Goal: Contribute content: Add original content to the website for others to see

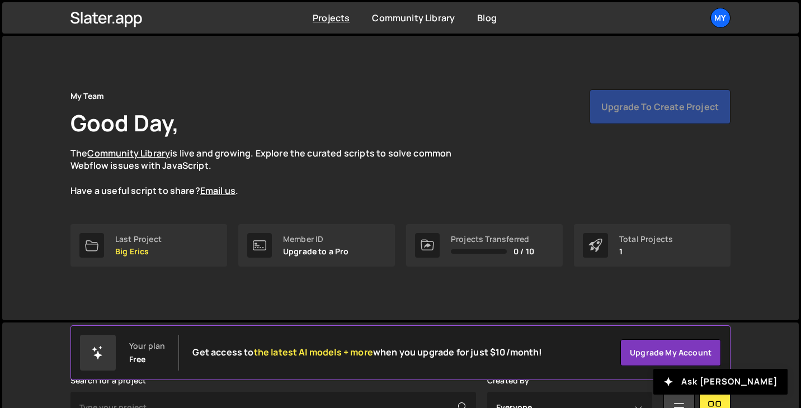
scroll to position [167, 0]
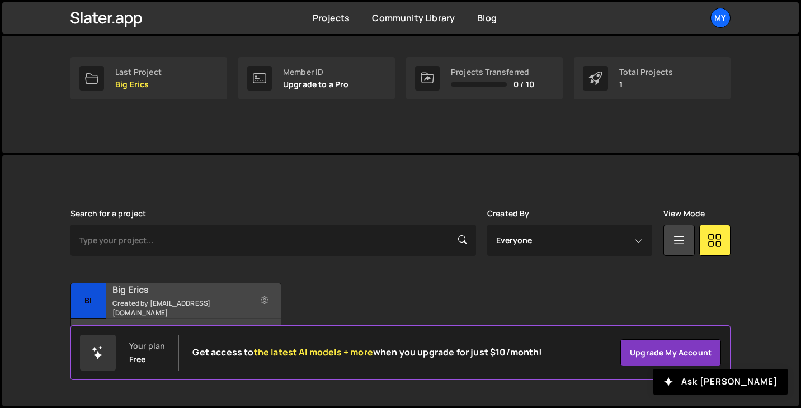
click at [187, 302] on div "Big Erics Created by redcube.bigerics@gmail.com" at bounding box center [176, 300] width 210 height 35
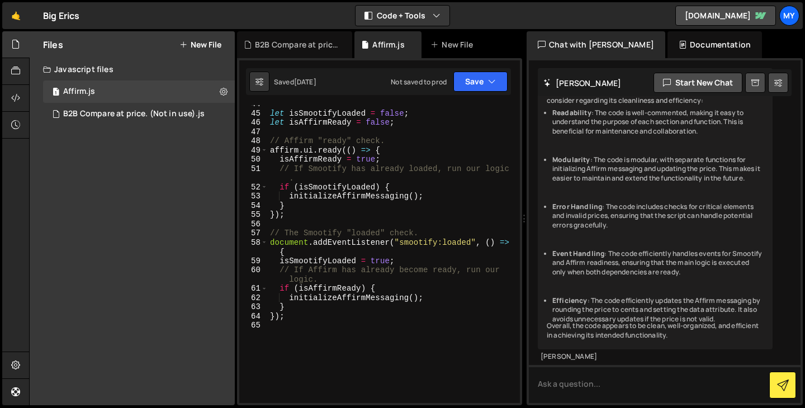
scroll to position [575, 0]
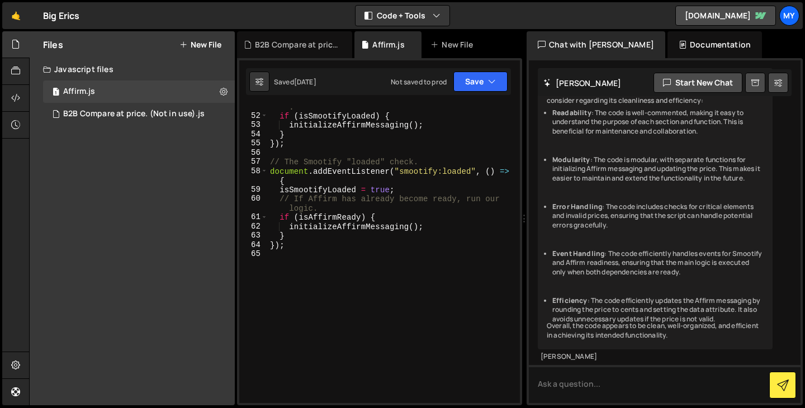
click at [300, 305] on div "// If Smootify has already loaded, run our logic . if ( isSmootifyLoaded ) { in…" at bounding box center [392, 256] width 248 height 326
click at [308, 292] on div "// If Smootify has already loaded, run our logic . if ( isSmootifyLoaded ) { in…" at bounding box center [392, 256] width 248 height 326
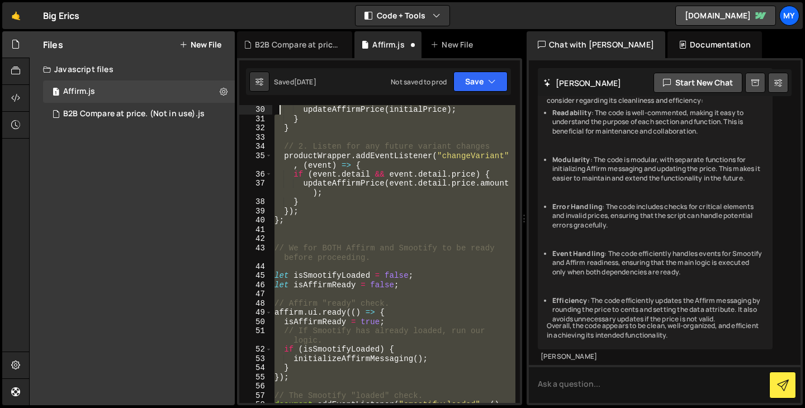
scroll to position [0, 0]
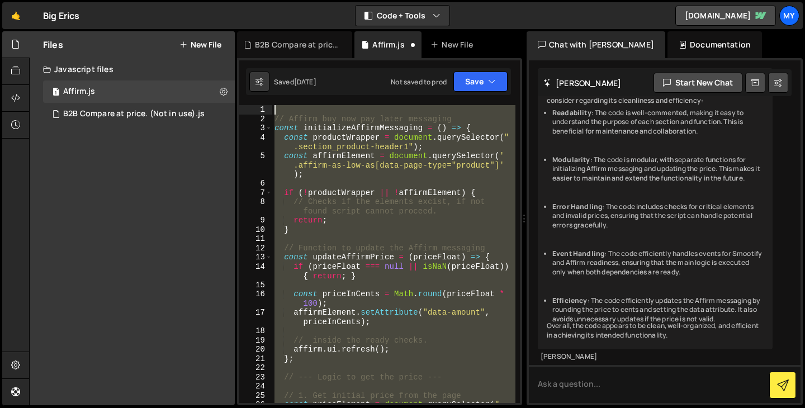
drag, startPoint x: 296, startPoint y: 239, endPoint x: 278, endPoint y: -10, distance: 248.8
click at [278, 0] on html "Projects [GEOGRAPHIC_DATA] Blog My Projects Your Teams Account Upgrade Logout" at bounding box center [402, 204] width 805 height 408
type textarea "// Affirm buy now pay later messaging"
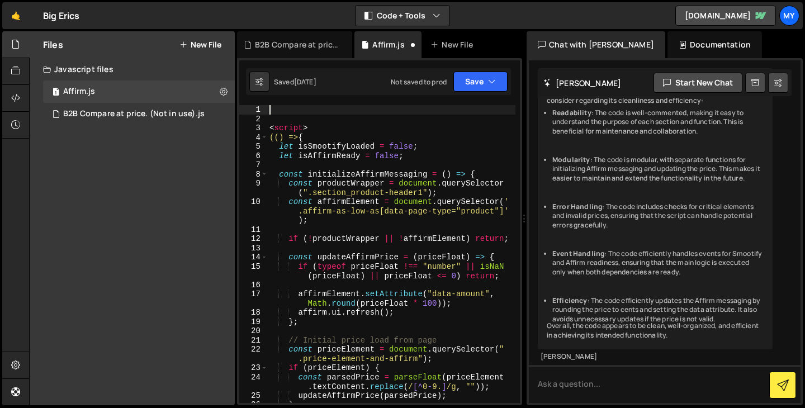
click at [202, 45] on button "New File" at bounding box center [200, 44] width 42 height 9
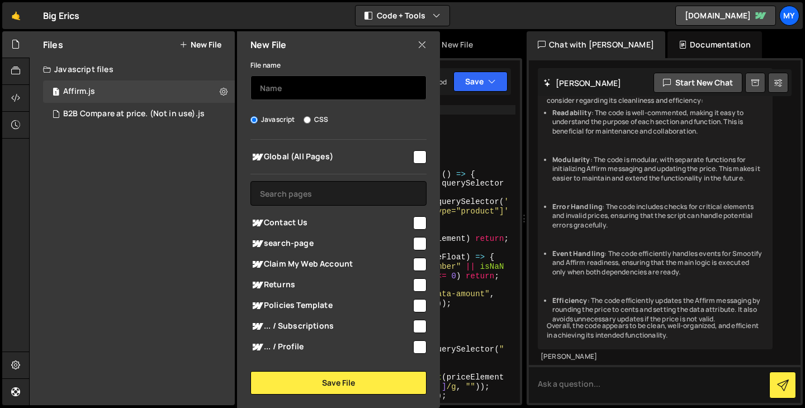
click at [280, 78] on input "text" at bounding box center [338, 87] width 176 height 25
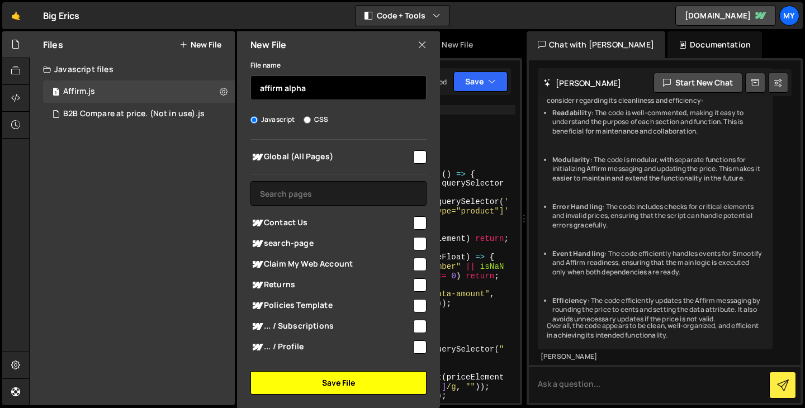
type input "affirm alpha"
click at [386, 388] on button "Save File" at bounding box center [338, 382] width 176 height 23
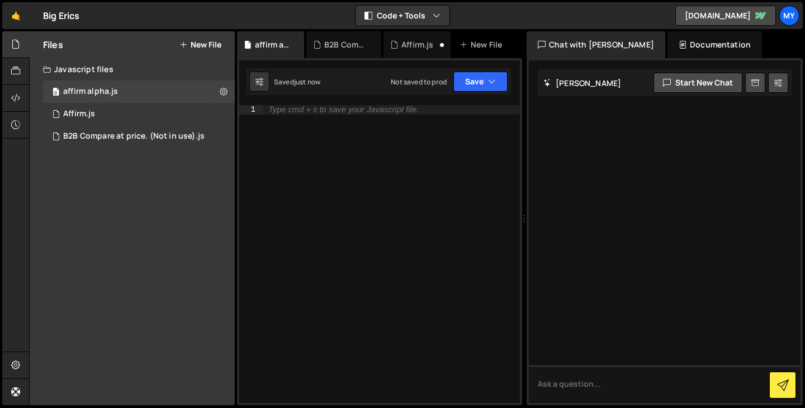
click at [330, 115] on div "Type cmd + s to save your Javascript file." at bounding box center [391, 263] width 257 height 316
paste textarea "});"
type textarea "});"
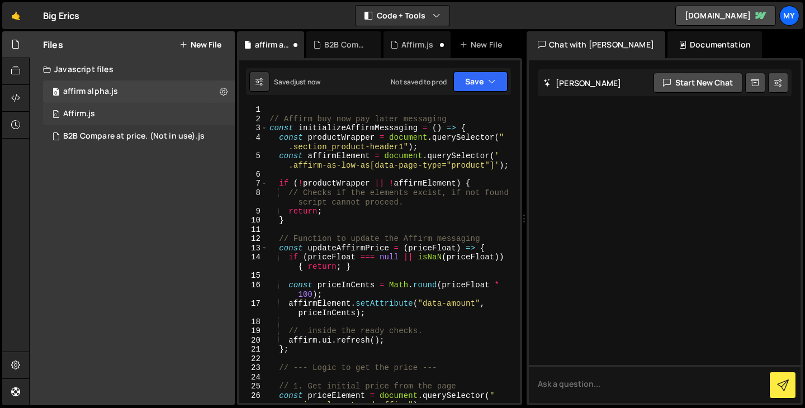
click at [120, 112] on div "0 Affirm.js 0" at bounding box center [139, 114] width 192 height 22
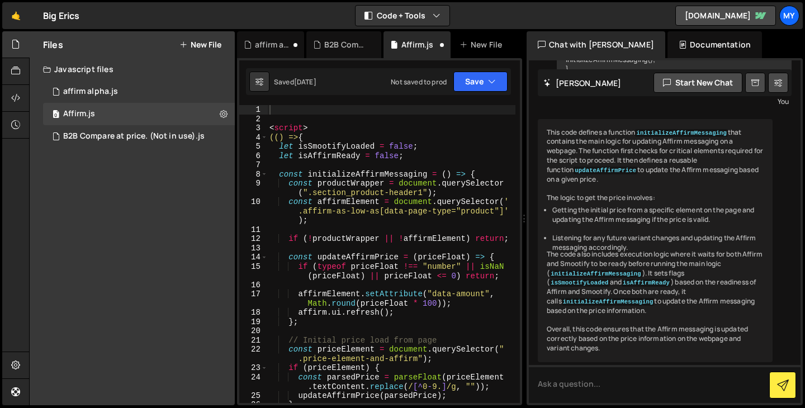
scroll to position [1125, 0]
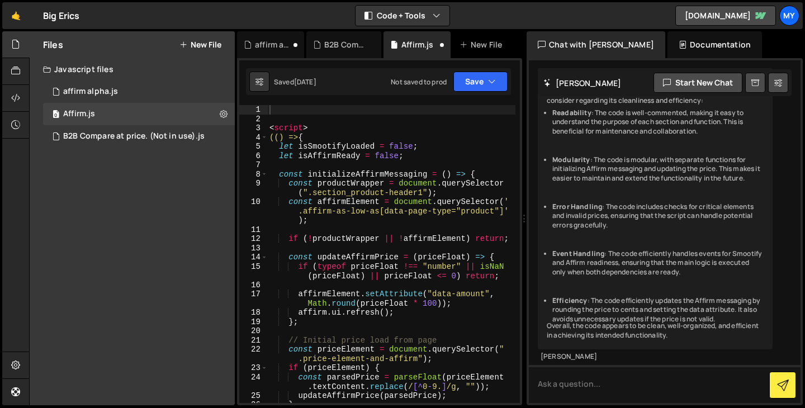
type textarea "<script>"
drag, startPoint x: 312, startPoint y: 127, endPoint x: 265, endPoint y: 127, distance: 47.0
click at [265, 127] on div "<script> 1 2 3 4 5 6 7 8 9 10 11 12 13 14 15 16 17 18 19 20 21 22 23 24 25 26 2…" at bounding box center [379, 254] width 281 height 298
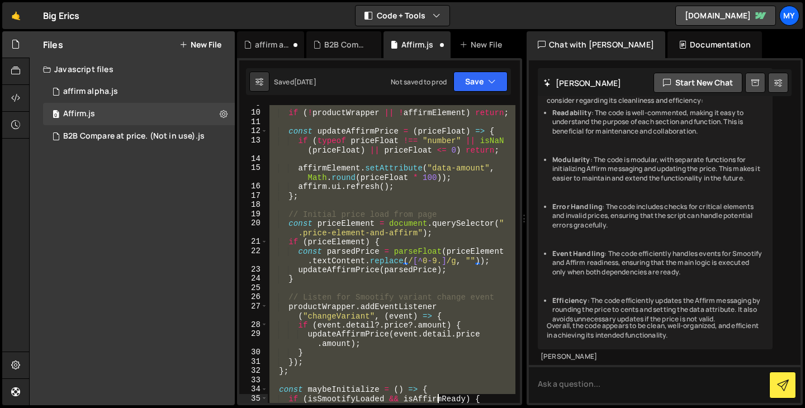
scroll to position [283, 0]
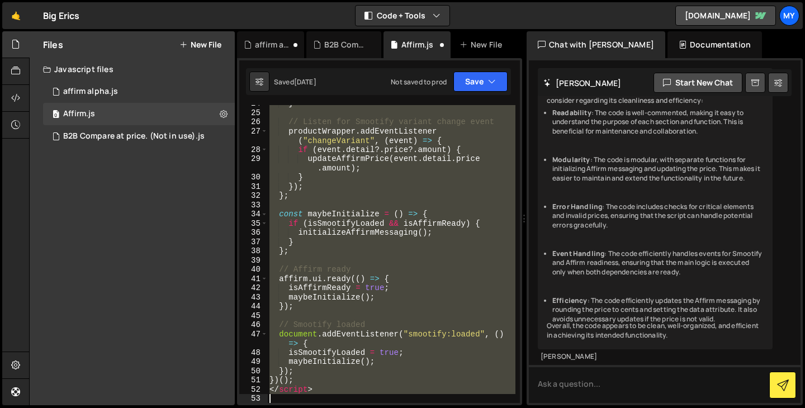
drag, startPoint x: 269, startPoint y: 108, endPoint x: 441, endPoint y: 440, distance: 373.6
click at [441, 408] on html "Projects [GEOGRAPHIC_DATA] Blog My Projects Your Teams Account Upgrade Logout" at bounding box center [402, 204] width 805 height 408
type textarea "</script>"
paste textarea
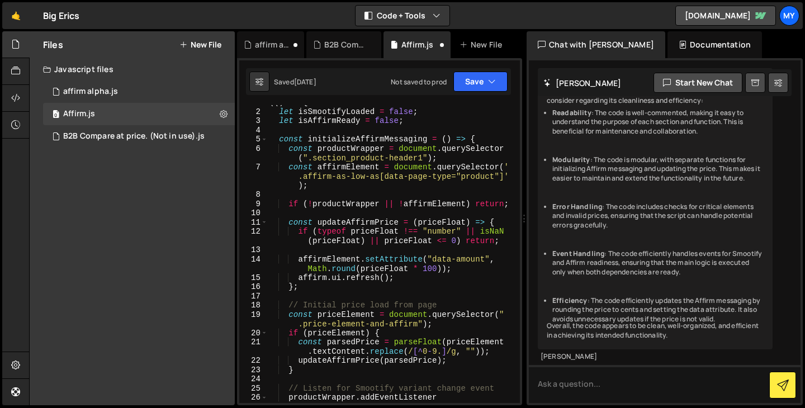
scroll to position [7, 0]
click at [473, 81] on button "Save" at bounding box center [480, 82] width 54 height 20
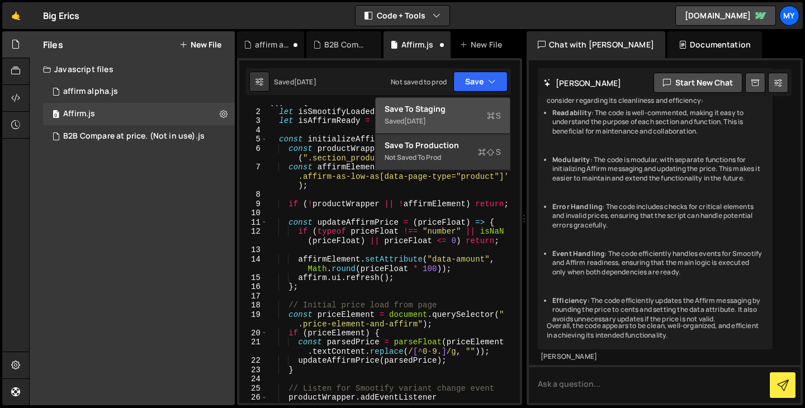
click at [471, 113] on div "Save to Staging S" at bounding box center [443, 108] width 116 height 11
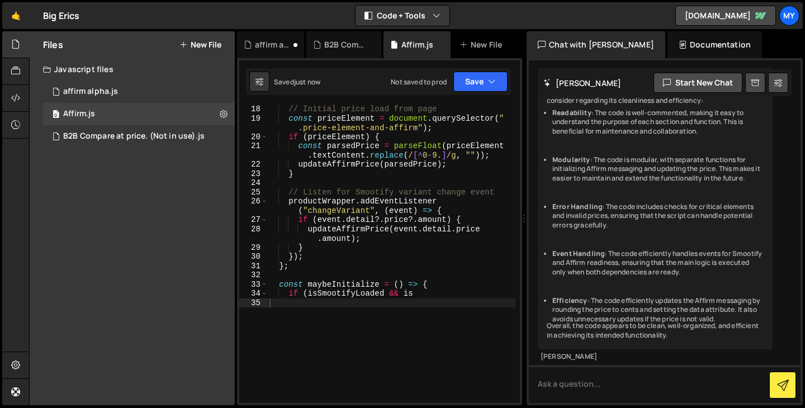
scroll to position [222, 0]
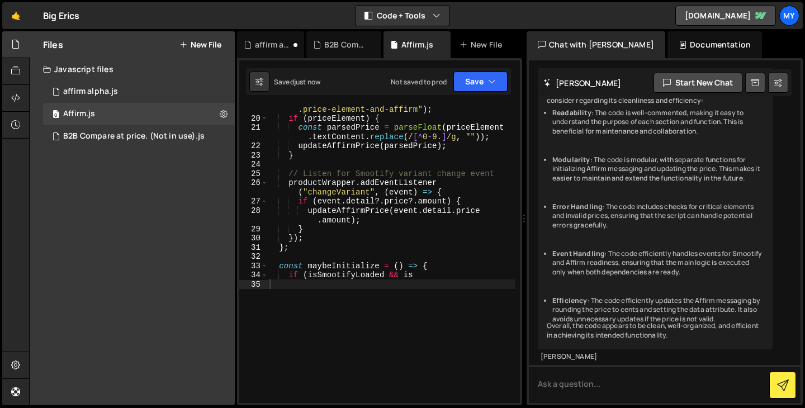
click at [457, 324] on div "const priceElement = document . querySelector ( " .price-element-and-affirm" ) …" at bounding box center [391, 258] width 248 height 326
click at [163, 297] on div "Files New File Javascript files 0 affirm alpha.js 0 0 Affirm.js 0 0 B2B Compare…" at bounding box center [132, 218] width 205 height 374
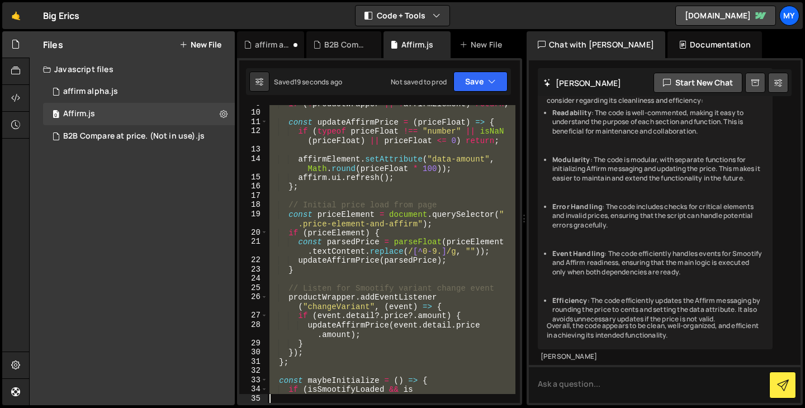
scroll to position [108, 0]
drag, startPoint x: 272, startPoint y: 111, endPoint x: 407, endPoint y: 409, distance: 327.8
click at [407, 408] on html "Projects [GEOGRAPHIC_DATA] Blog My Projects Your Teams Account Upgrade Logout" at bounding box center [402, 204] width 805 height 408
type textarea "if (isSmootifyLoaded && is"
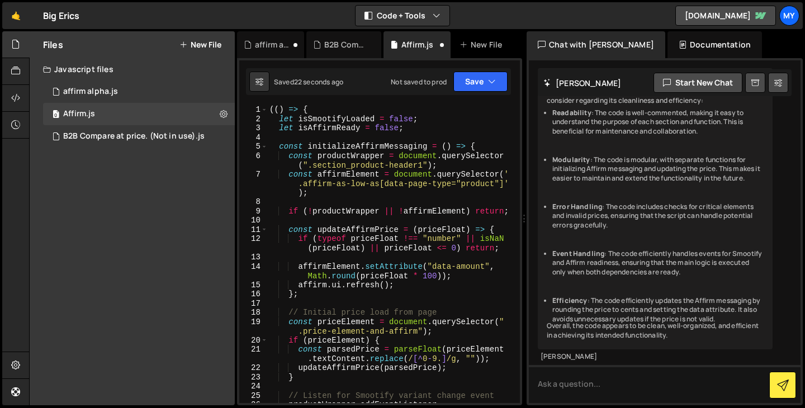
scroll to position [0, 0]
click at [478, 86] on button "Save" at bounding box center [480, 82] width 54 height 20
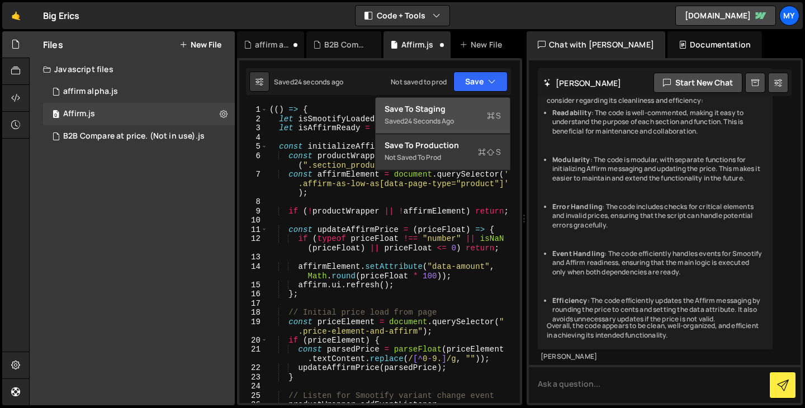
click at [450, 105] on div "Save to Staging S" at bounding box center [443, 108] width 116 height 11
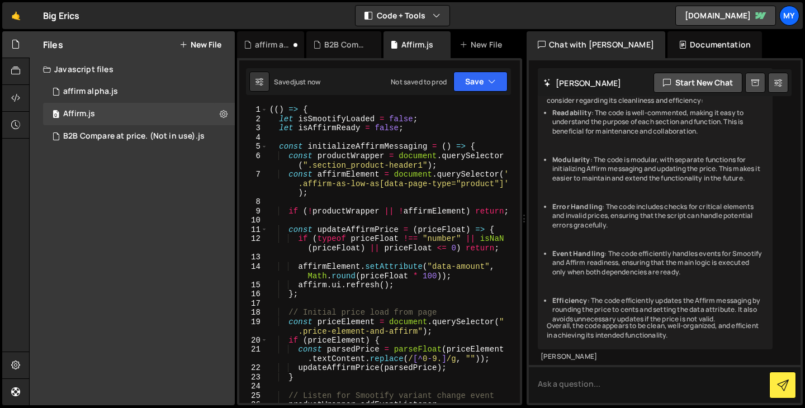
click at [121, 277] on div "Files New File Javascript files 0 affirm alpha.js 0 0 Affirm.js 0 0 B2B Compare…" at bounding box center [132, 218] width 205 height 374
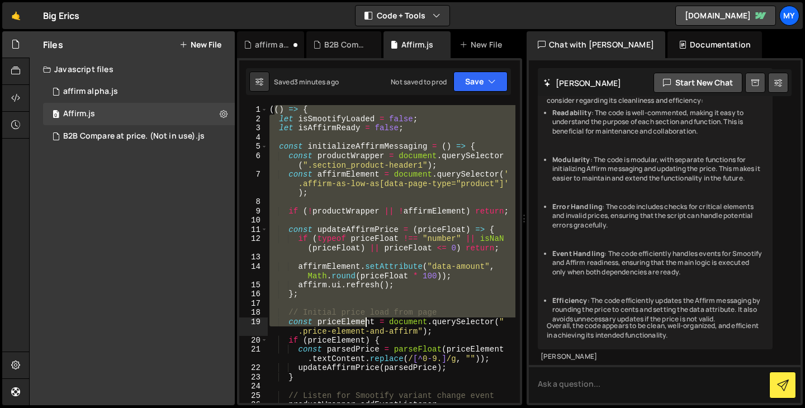
drag, startPoint x: 273, startPoint y: 108, endPoint x: 367, endPoint y: 324, distance: 235.9
click at [367, 325] on div "(( ) => { let isSmootifyLoaded = false ; let isAffirmReady = false ; const init…" at bounding box center [391, 268] width 248 height 326
click at [295, 101] on div "// Initial price load from page const priceElement = document.querySelector(".p…" at bounding box center [379, 231] width 285 height 347
click at [275, 107] on div "(( ) => { let isSmootifyLoaded = false ; let isAffirmReady = false ; const init…" at bounding box center [391, 254] width 248 height 298
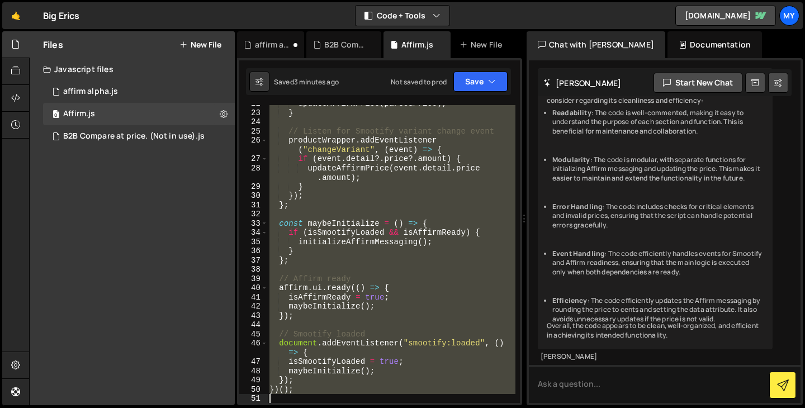
scroll to position [264, 0]
drag, startPoint x: 269, startPoint y: 108, endPoint x: 358, endPoint y: 423, distance: 327.1
click at [358, 408] on html "Projects [GEOGRAPHIC_DATA] Blog My Projects Your Teams Account Upgrade Logout" at bounding box center [402, 204] width 805 height 408
type textarea "})();"
paste textarea
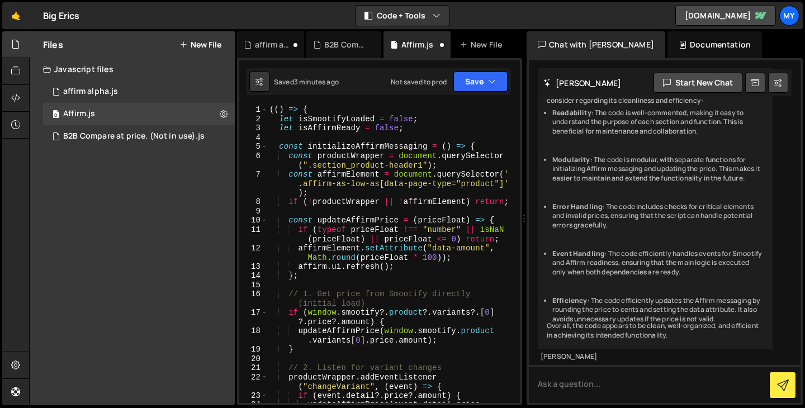
scroll to position [0, 0]
click at [473, 82] on button "Save" at bounding box center [480, 82] width 54 height 20
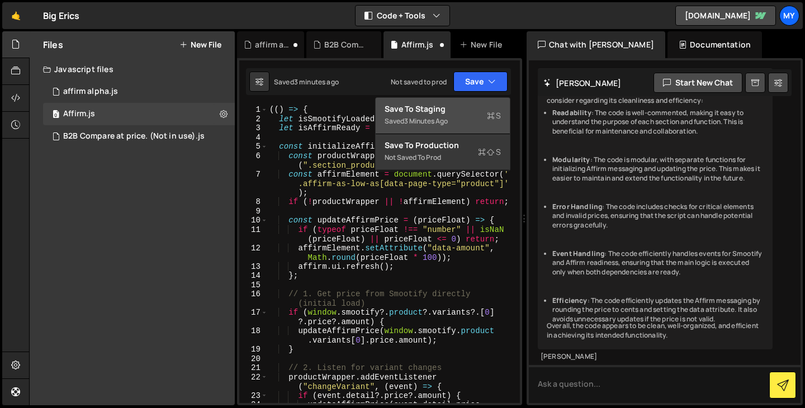
click at [475, 110] on div "Save to Staging S" at bounding box center [443, 108] width 116 height 11
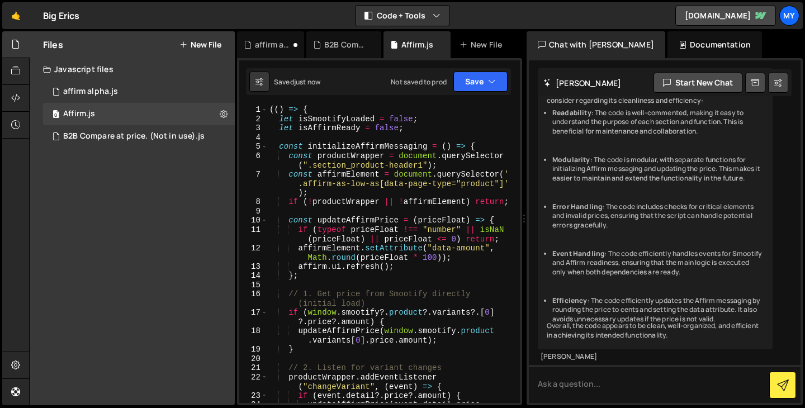
click at [216, 192] on div "Files New File Javascript files 0 affirm alpha.js 0 0 Affirm.js 0 0 B2B Compare…" at bounding box center [132, 218] width 205 height 374
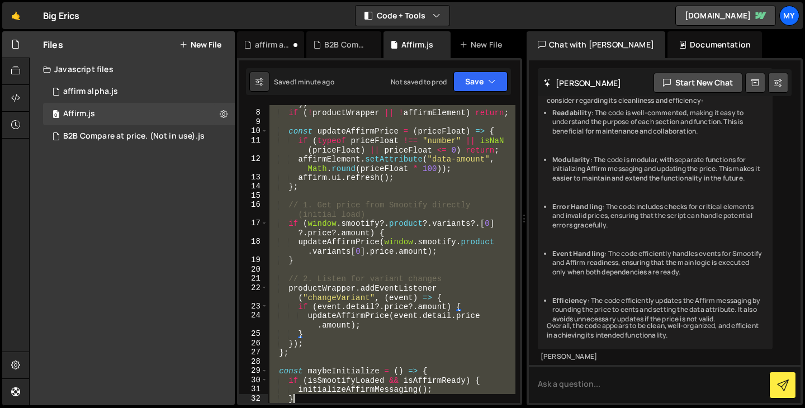
scroll to position [237, 0]
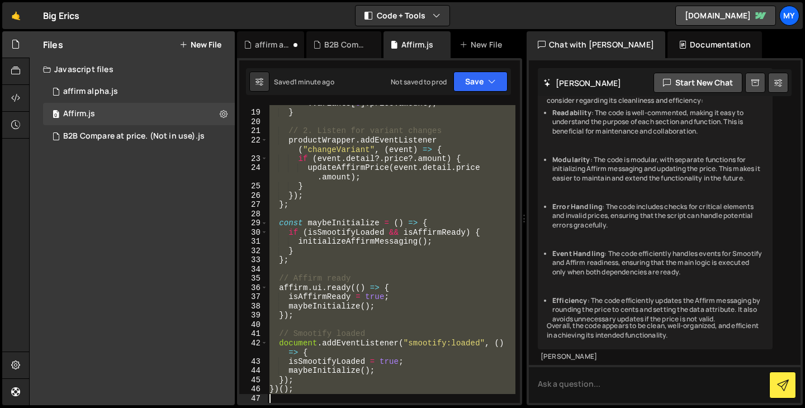
drag, startPoint x: 272, startPoint y: 111, endPoint x: 420, endPoint y: 440, distance: 361.1
click at [420, 408] on html "Projects [GEOGRAPHIC_DATA] Blog My Projects Your Teams Account Upgrade Logout" at bounding box center [402, 204] width 805 height 408
type textarea "})();"
paste textarea
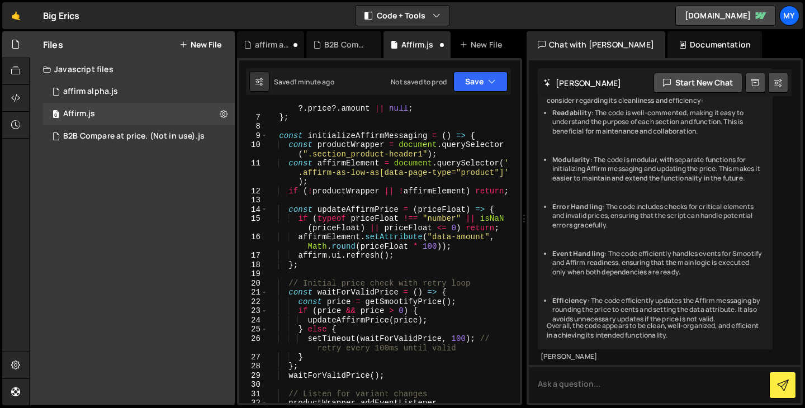
scroll to position [0, 0]
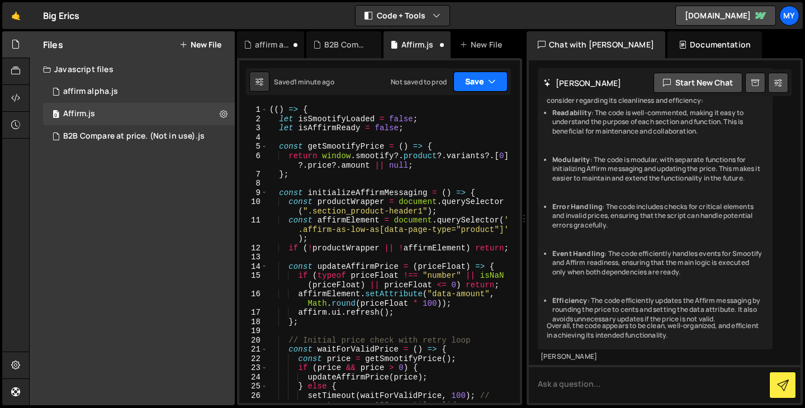
click at [485, 90] on button "Save" at bounding box center [480, 82] width 54 height 20
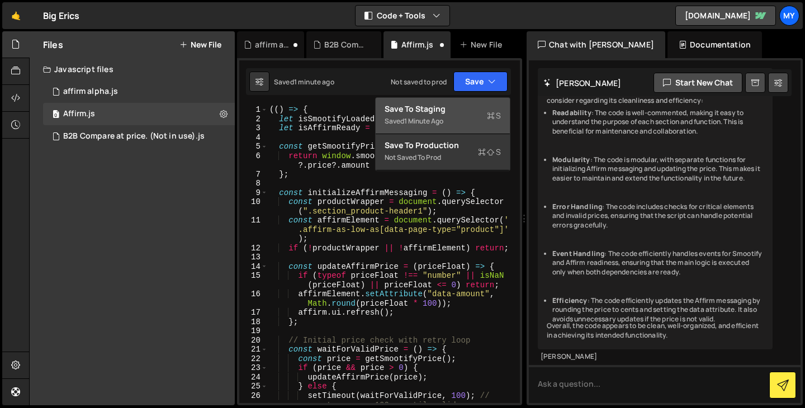
click at [470, 106] on div "Save to Staging S" at bounding box center [443, 108] width 116 height 11
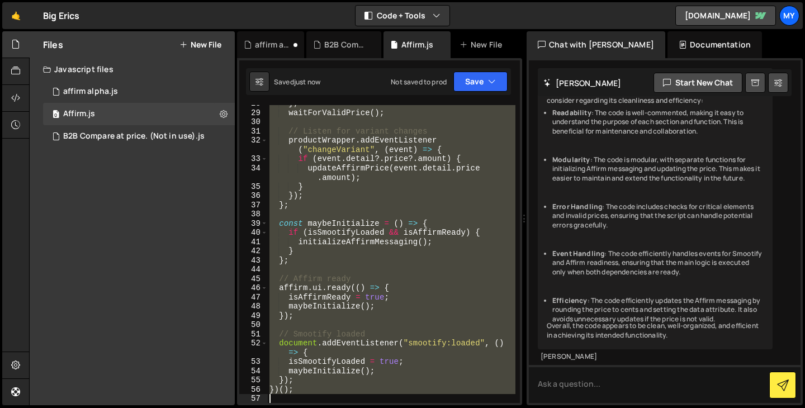
scroll to position [320, 0]
drag, startPoint x: 271, startPoint y: 106, endPoint x: 401, endPoint y: 440, distance: 358.8
click at [401, 408] on html "Projects [GEOGRAPHIC_DATA] Blog My Projects Your Teams Account Upgrade Logout" at bounding box center [402, 204] width 805 height 408
type textarea "})();"
paste textarea
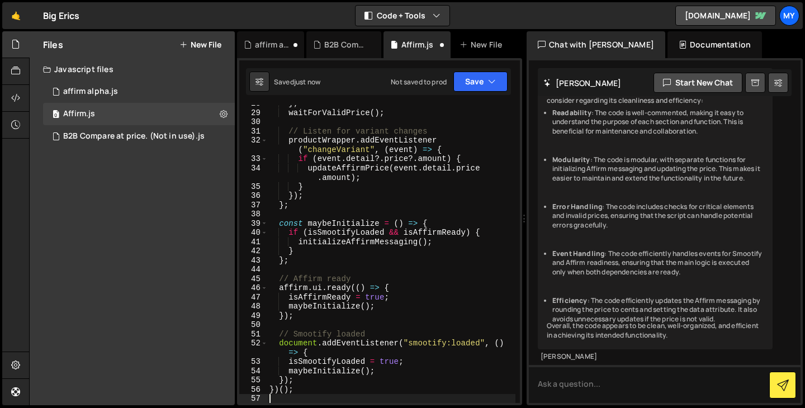
scroll to position [0, 0]
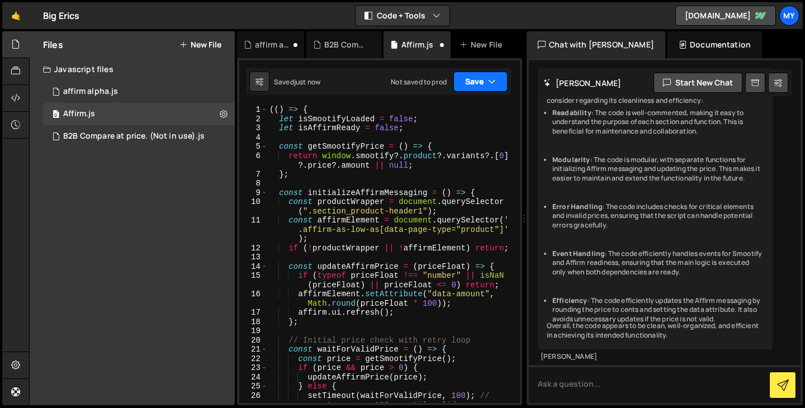
click at [487, 75] on button "Save" at bounding box center [480, 82] width 54 height 20
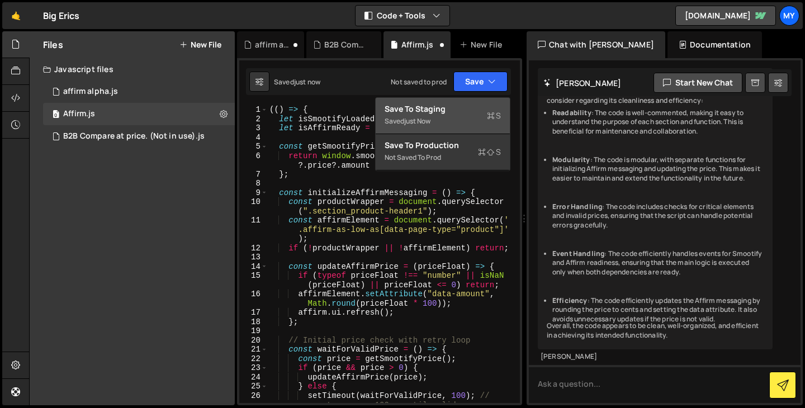
click at [485, 103] on div "Save to Staging S" at bounding box center [443, 108] width 116 height 11
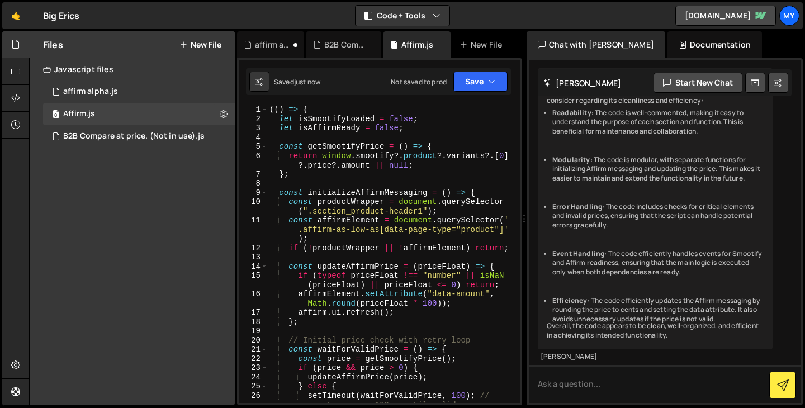
click at [67, 339] on div "Files New File Javascript files 0 affirm alpha.js 0 0 Affirm.js 0 0 B2B Compare…" at bounding box center [132, 218] width 205 height 374
click at [142, 96] on div "0 affirm alpha.js 0" at bounding box center [139, 92] width 192 height 22
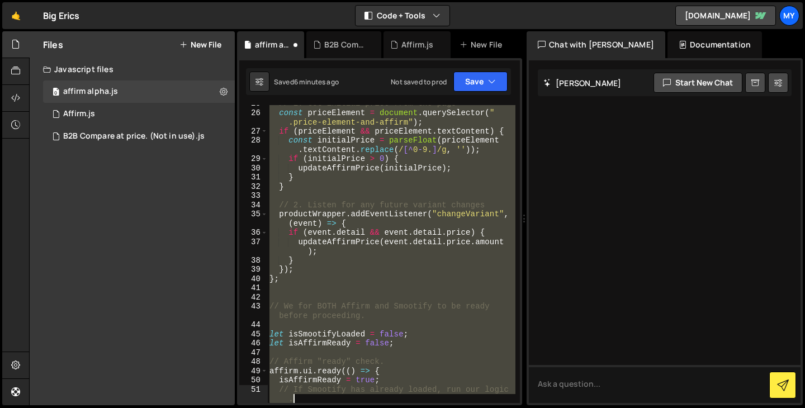
scroll to position [422, 0]
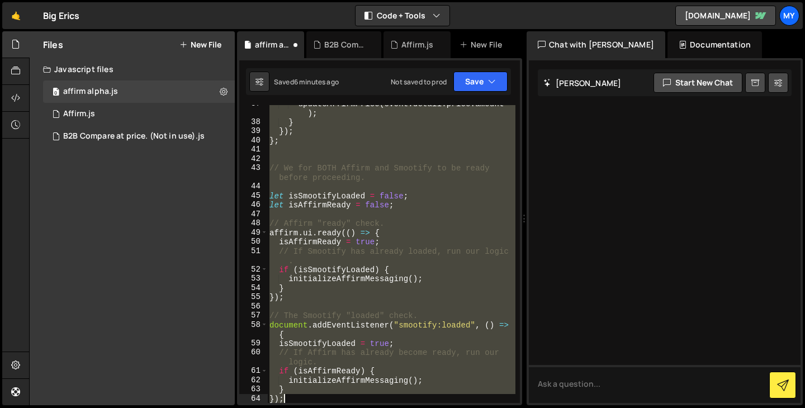
drag, startPoint x: 269, startPoint y: 109, endPoint x: 395, endPoint y: 440, distance: 354.1
click at [395, 408] on html "Projects [GEOGRAPHIC_DATA] Blog My Projects Your Teams Account Upgrade Logout" at bounding box center [402, 204] width 805 height 408
type textarea "} });"
click at [116, 110] on div "0 Affirm.js 0" at bounding box center [139, 114] width 192 height 22
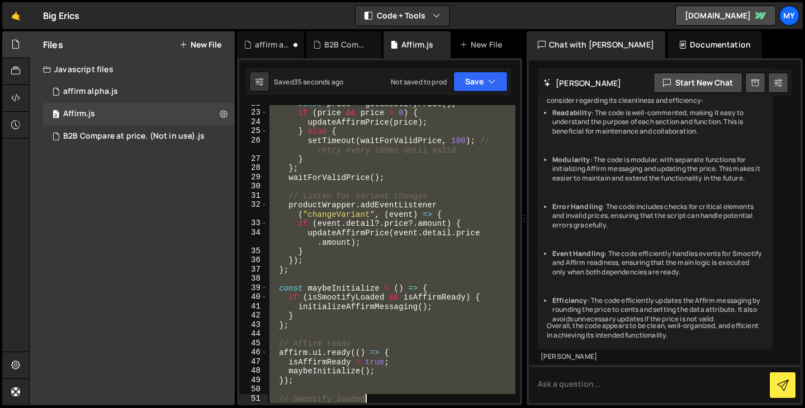
scroll to position [320, 0]
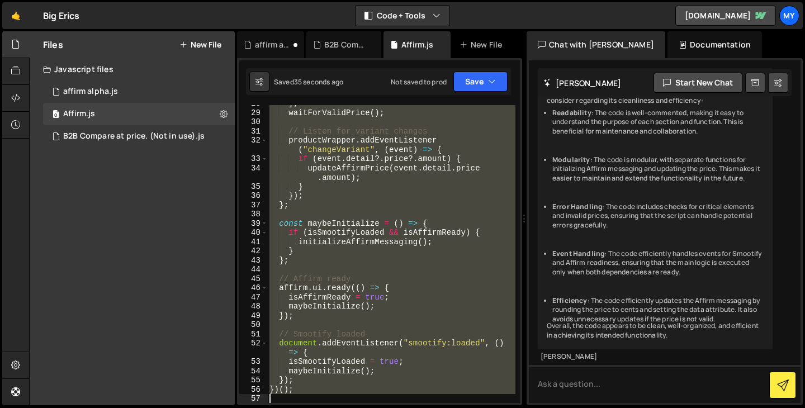
drag, startPoint x: 272, startPoint y: 109, endPoint x: 422, endPoint y: 417, distance: 342.1
click at [422, 408] on html "Projects [GEOGRAPHIC_DATA] Blog My Projects Your Teams Account Upgrade Logout" at bounding box center [402, 204] width 805 height 408
type textarea "("
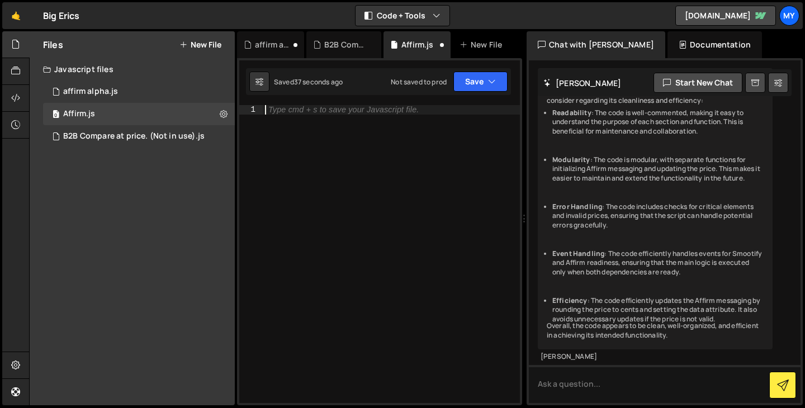
paste textarea "});"
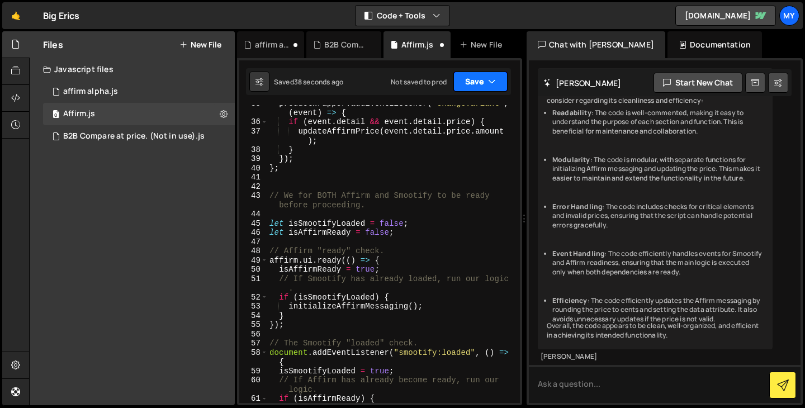
click at [478, 74] on button "Save" at bounding box center [480, 82] width 54 height 20
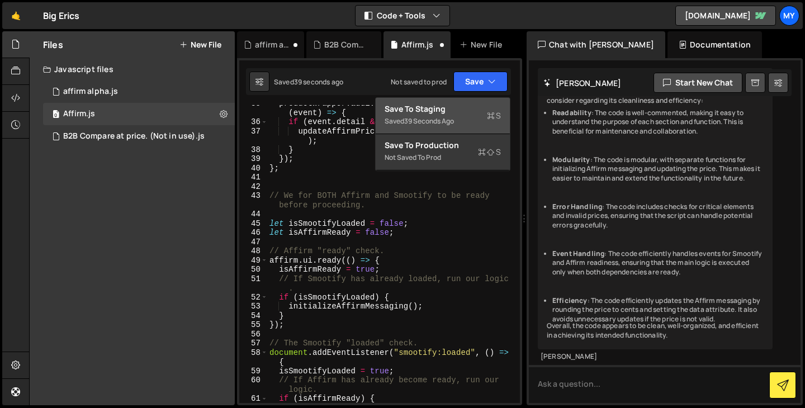
click at [480, 100] on button "Save to Staging S Saved 39 seconds ago" at bounding box center [443, 116] width 134 height 36
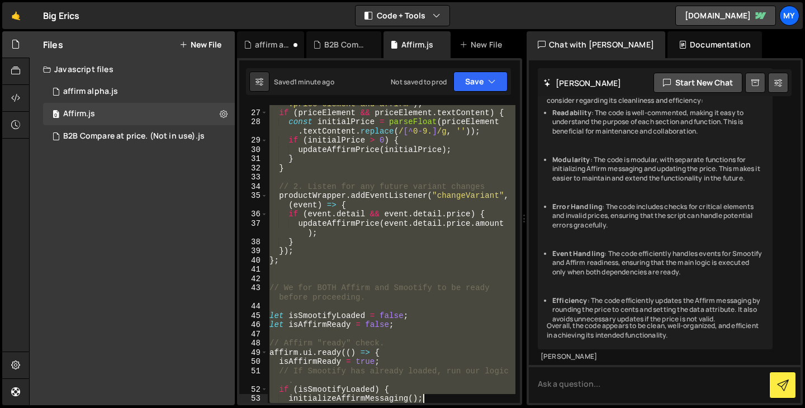
scroll to position [422, 0]
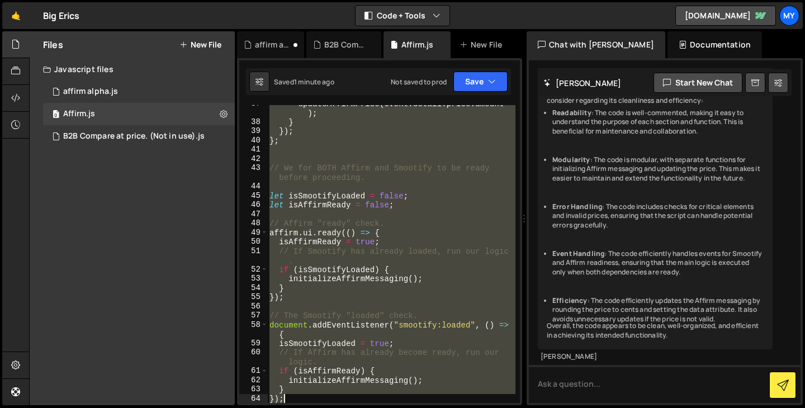
drag, startPoint x: 272, startPoint y: 118, endPoint x: 447, endPoint y: 413, distance: 343.2
click at [447, 408] on html "Projects [GEOGRAPHIC_DATA] Blog My Projects Your Teams Account Upgrade Logout" at bounding box center [402, 204] width 805 height 408
type textarea "} });"
paste textarea
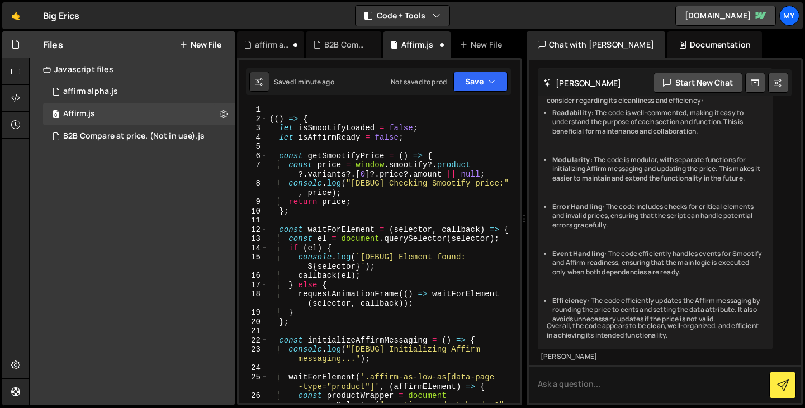
scroll to position [0, 0]
click at [499, 83] on button "Save" at bounding box center [480, 82] width 54 height 20
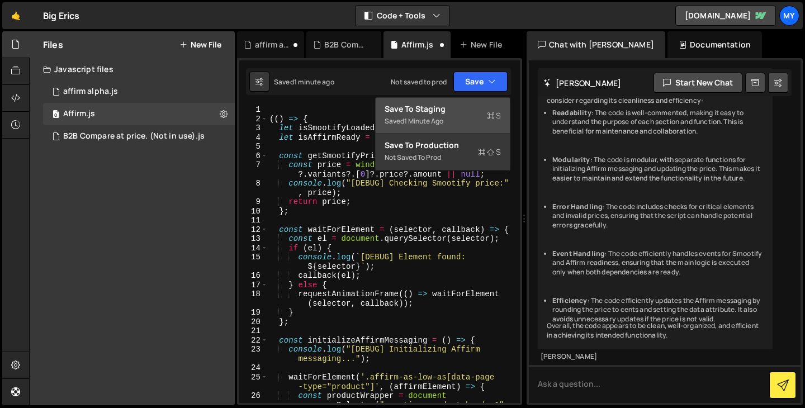
click at [489, 103] on div "Save to Staging S" at bounding box center [443, 108] width 116 height 11
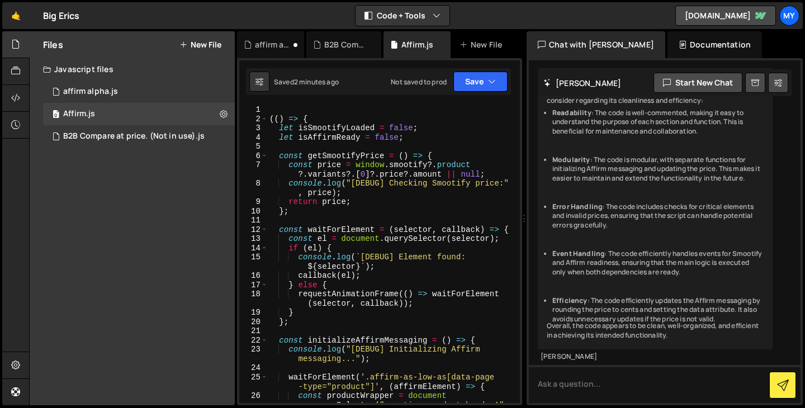
click at [276, 103] on div "1 2 3 4 5 6 7 8 9 10 11 12 13 14 15 16 17 18 19 20 21 22 23 24 25 26 (( ) => { …" at bounding box center [379, 231] width 285 height 347
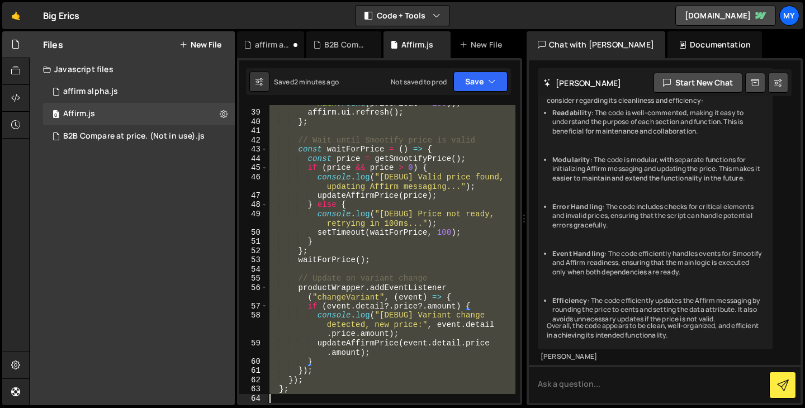
scroll to position [689, 0]
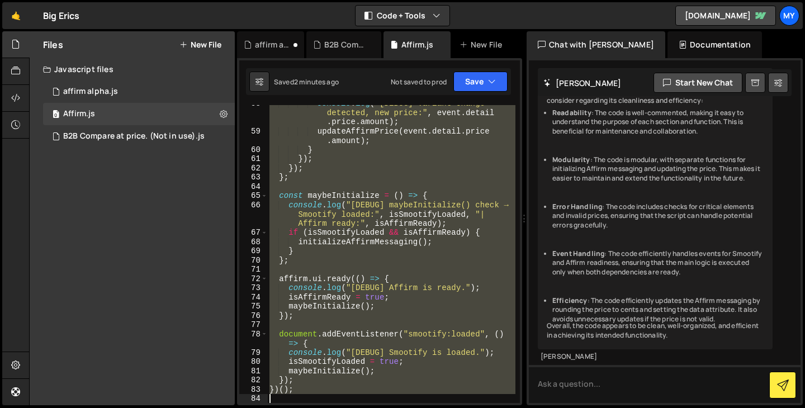
drag, startPoint x: 270, startPoint y: 106, endPoint x: 354, endPoint y: 420, distance: 325.4
click at [354, 408] on html "Projects [GEOGRAPHIC_DATA] Blog My Projects Your Teams Account Upgrade Logout" at bounding box center [402, 204] width 805 height 408
type textarea "})();"
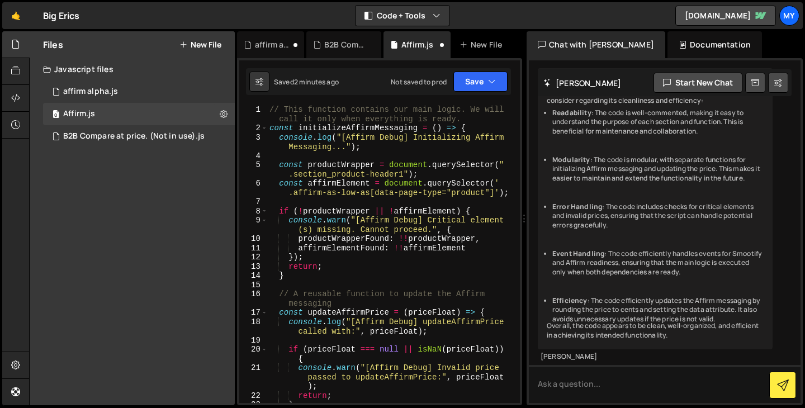
scroll to position [0, 0]
click at [477, 86] on button "Save" at bounding box center [480, 82] width 54 height 20
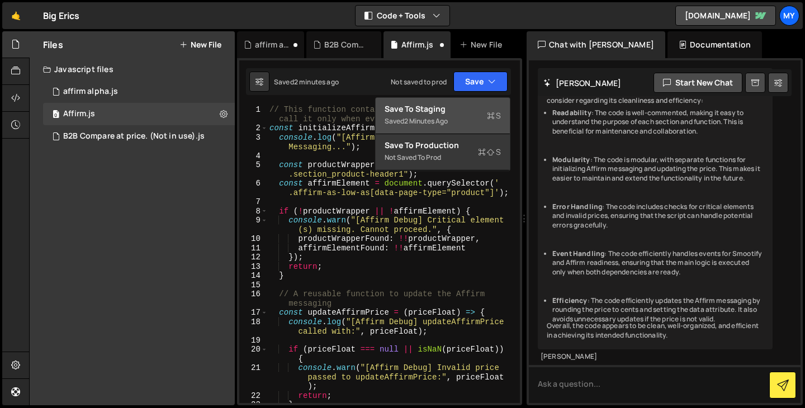
click at [474, 112] on div "Save to Staging S" at bounding box center [443, 108] width 116 height 11
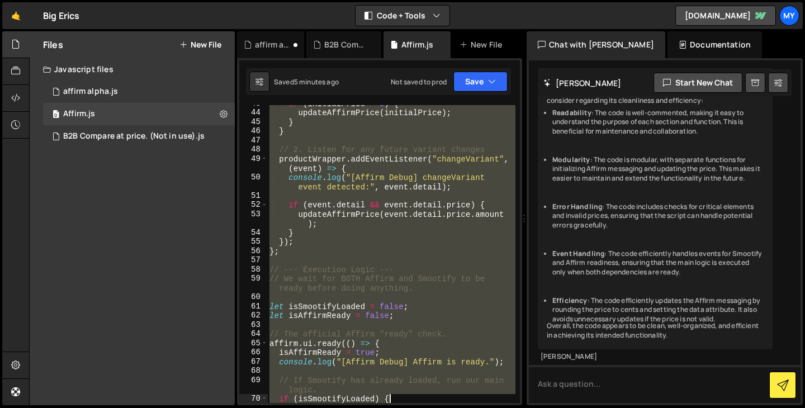
scroll to position [846, 0]
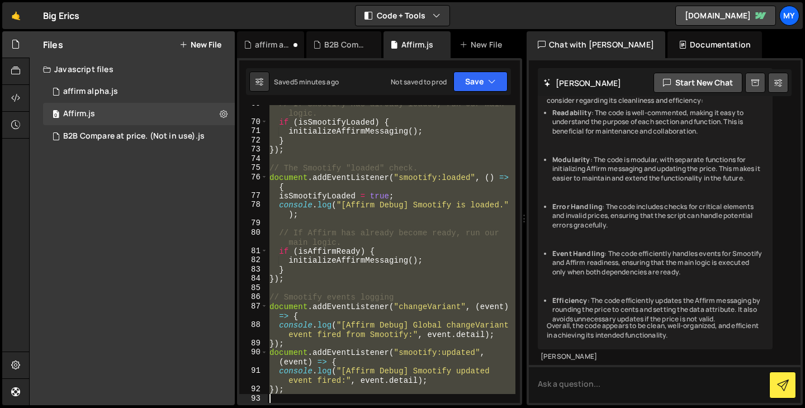
drag, startPoint x: 271, startPoint y: 108, endPoint x: 414, endPoint y: 434, distance: 356.5
click at [414, 408] on html "Projects [GEOGRAPHIC_DATA] Blog My Projects Your Teams Account Upgrade Logout" at bounding box center [402, 204] width 805 height 408
type textarea "});"
click at [202, 89] on div "0 affirm alpha.js 0" at bounding box center [139, 92] width 192 height 22
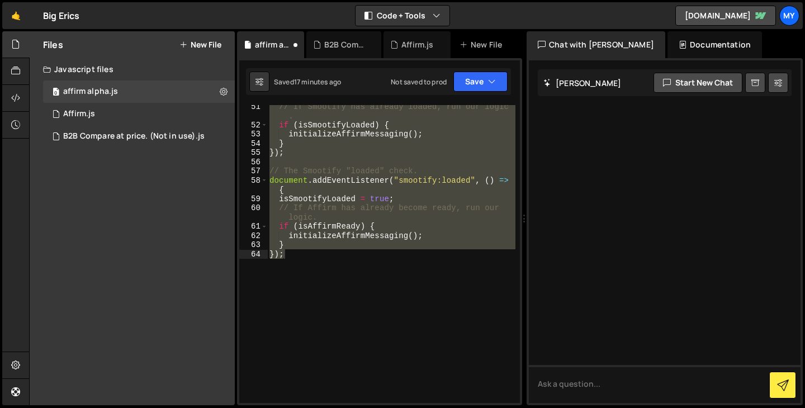
scroll to position [566, 0]
click at [325, 350] on div "// If Smootify has already loaded, run our logic . if ( isSmootifyLoaded ) { in…" at bounding box center [391, 254] width 248 height 298
type textarea "});"
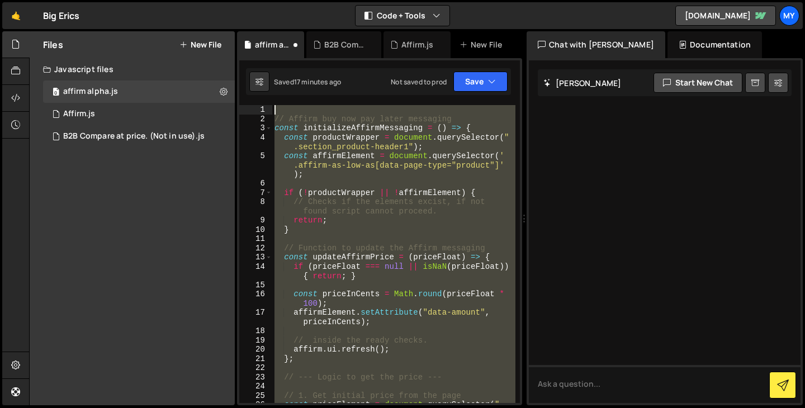
scroll to position [0, 0]
drag, startPoint x: 303, startPoint y: 225, endPoint x: 276, endPoint y: 21, distance: 205.9
click at [276, 21] on div "Hold on a sec... Are you certain you wish to leave this page? Any changes you'v…" at bounding box center [402, 204] width 805 height 408
type textarea "// Affirm buy now pay later messaging"
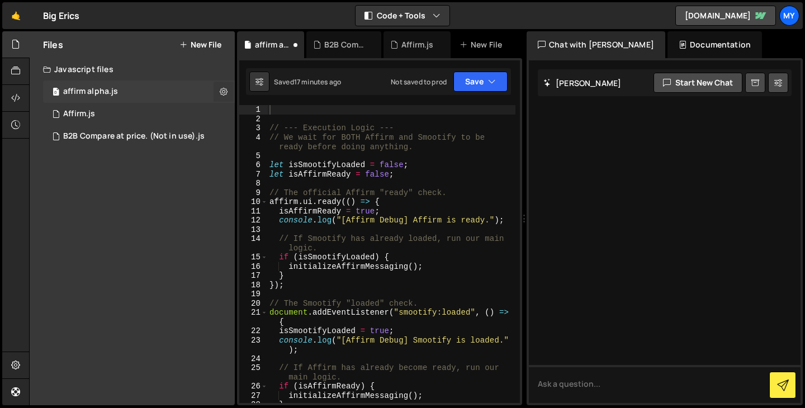
click at [222, 87] on icon at bounding box center [224, 91] width 8 height 11
type input "affirm alpha"
radio input "true"
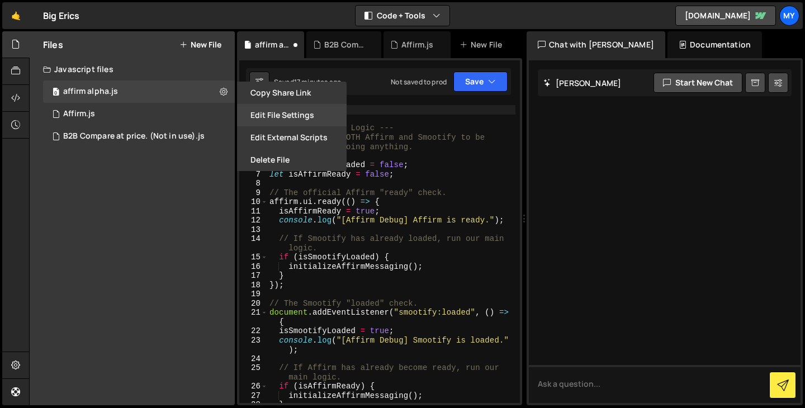
click at [279, 114] on button "Edit File Settings" at bounding box center [292, 115] width 110 height 22
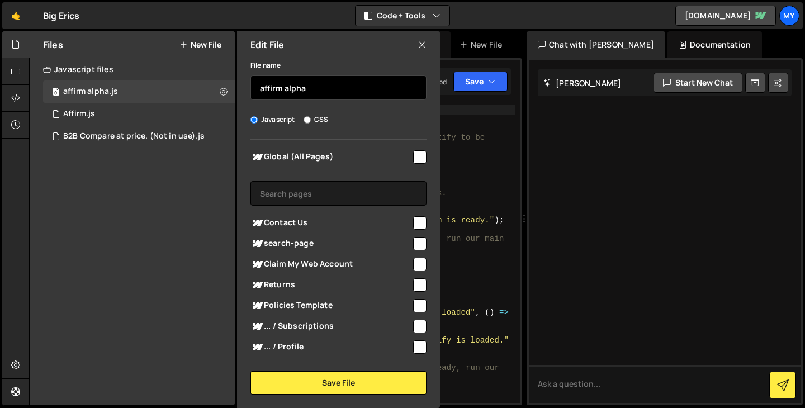
click at [282, 91] on input "affirm alpha" at bounding box center [338, 87] width 176 height 25
click at [309, 84] on input "affirm v2 alpha" at bounding box center [338, 87] width 176 height 25
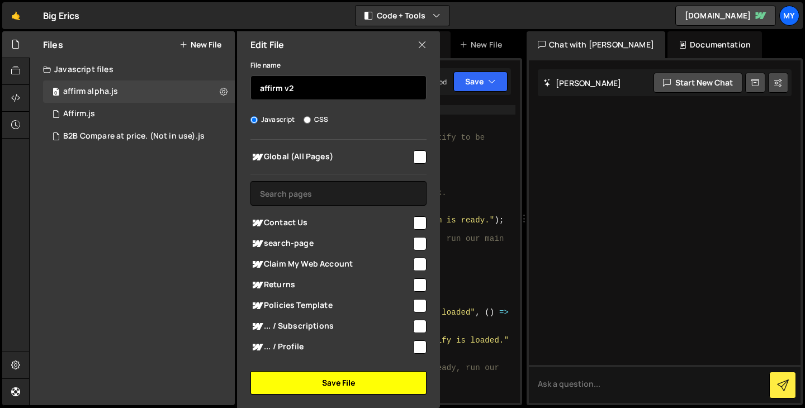
type input "affirm v2"
click at [345, 386] on button "Save File" at bounding box center [338, 382] width 176 height 23
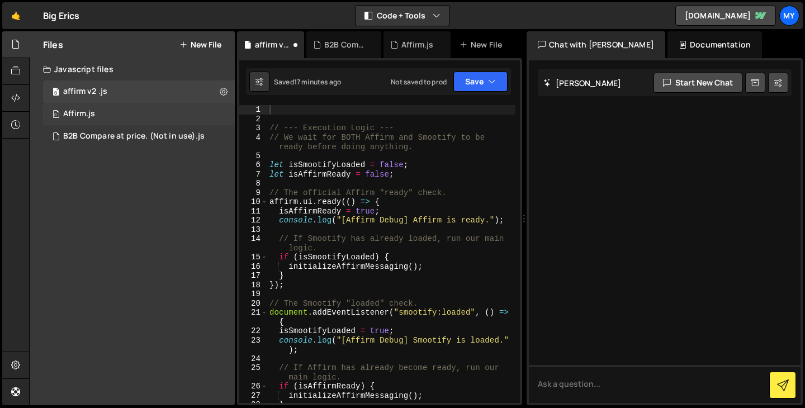
click at [122, 113] on div "0 Affirm.js 0" at bounding box center [139, 114] width 192 height 22
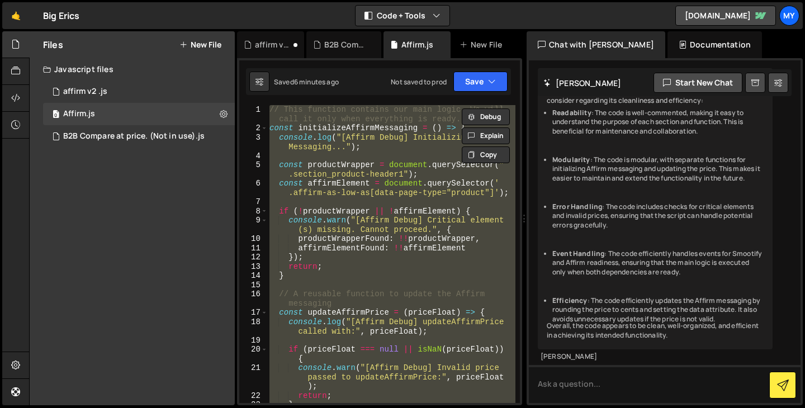
click at [287, 119] on div "// This function contains our main logic. We will call it only when everything …" at bounding box center [391, 254] width 248 height 298
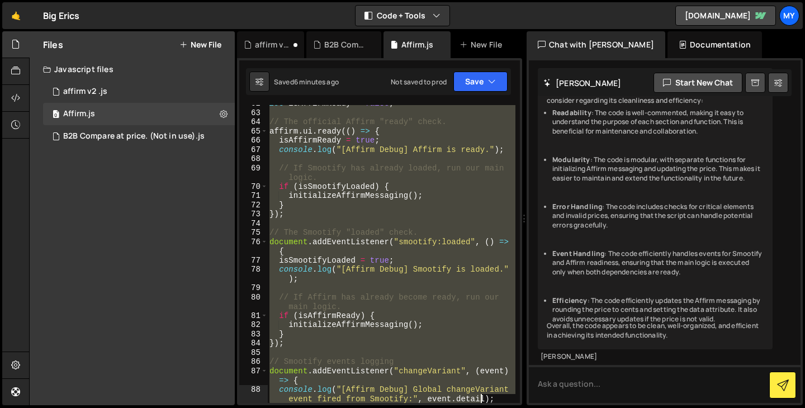
scroll to position [846, 0]
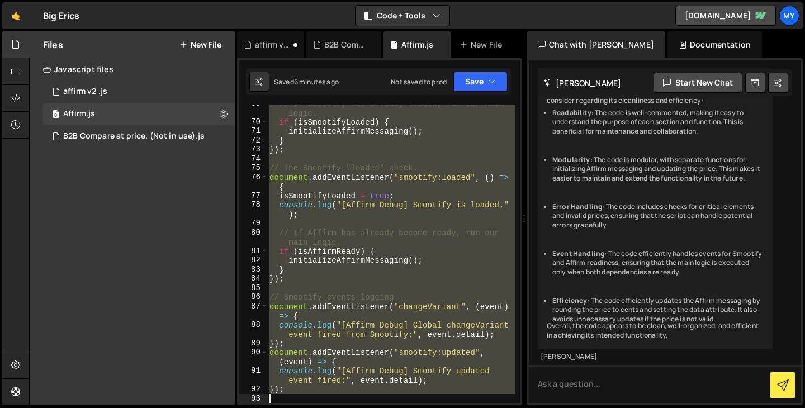
drag, startPoint x: 271, startPoint y: 111, endPoint x: 481, endPoint y: 440, distance: 390.2
click at [481, 408] on html "Projects [GEOGRAPHIC_DATA] Blog My Projects Your Teams Account Upgrade Logout" at bounding box center [402, 204] width 805 height 408
paste textarea ";"
type textarea "};"
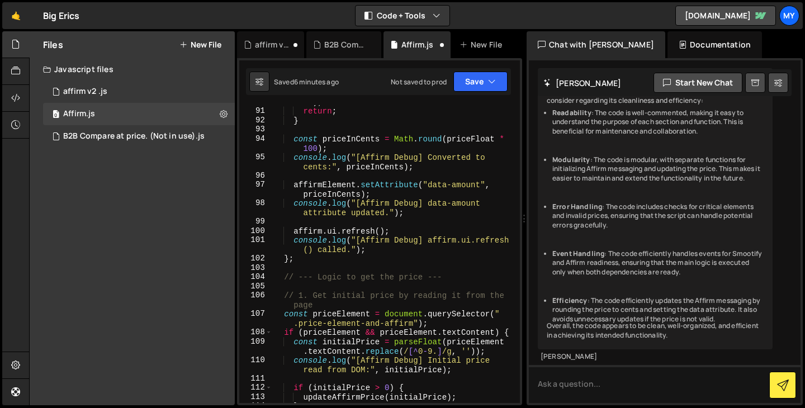
scroll to position [1350, 0]
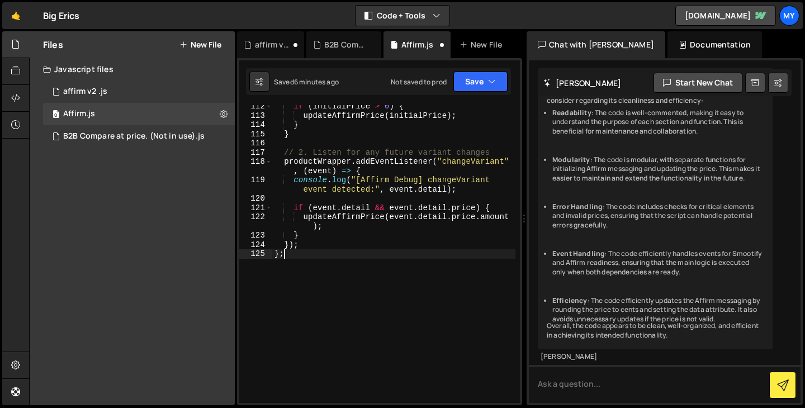
click at [366, 362] on div "if ( initialPrice > 0 ) { updateAffirmPrice ( initialPrice ) ; } } // 2. Listen…" at bounding box center [393, 260] width 243 height 316
click at [497, 78] on button "Save" at bounding box center [480, 82] width 54 height 20
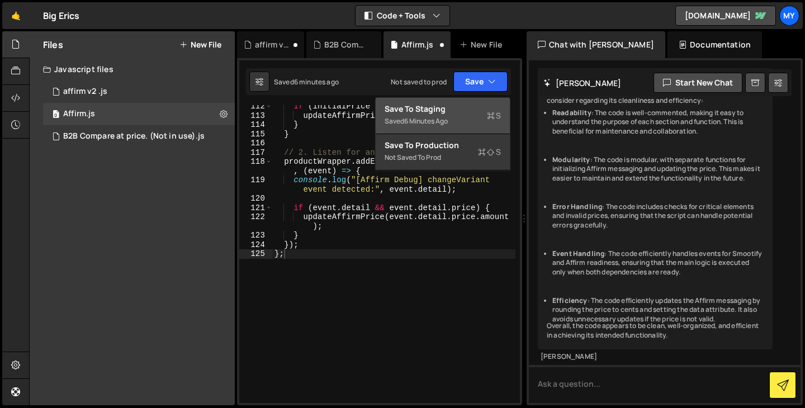
click at [471, 124] on div "Saved 6 minutes ago" at bounding box center [443, 121] width 116 height 13
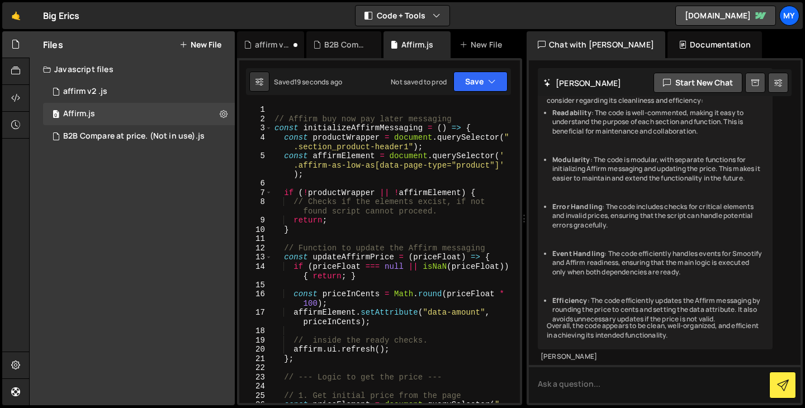
scroll to position [0, 0]
click at [401, 107] on div "// Affirm buy now pay later messaging const initializeAffirmMessaging = ( ) => …" at bounding box center [393, 268] width 243 height 326
click at [275, 116] on div "// Affirm buy now pay later messaging const initializeAffirmMessaging = ( ) => …" at bounding box center [393, 268] width 243 height 326
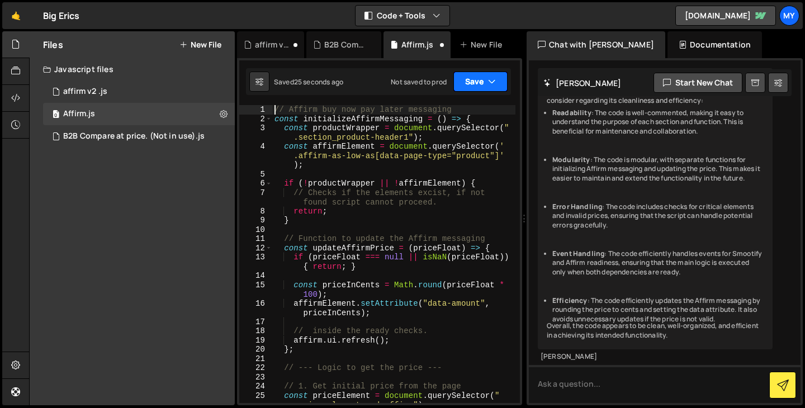
click at [484, 87] on button "Save" at bounding box center [480, 82] width 54 height 20
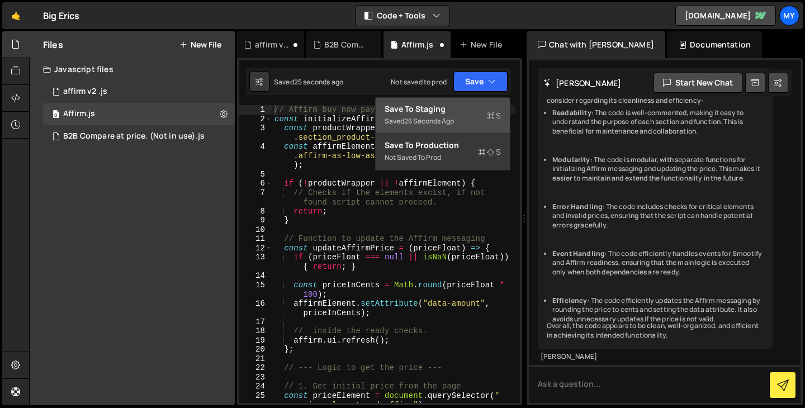
click at [473, 112] on div "Save to Staging S" at bounding box center [443, 108] width 116 height 11
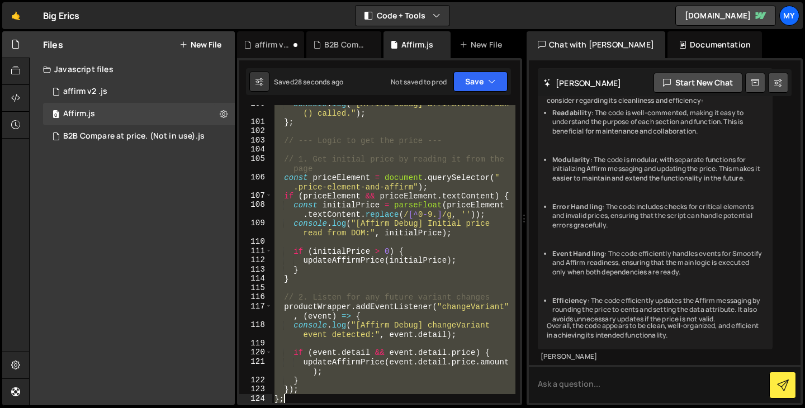
scroll to position [1196, 0]
drag, startPoint x: 276, startPoint y: 171, endPoint x: 366, endPoint y: 440, distance: 283.6
click at [366, 408] on html "Projects [GEOGRAPHIC_DATA] Blog My Projects Your Teams Account Upgrade Logout" at bounding box center [402, 204] width 805 height 408
type textarea "}); };"
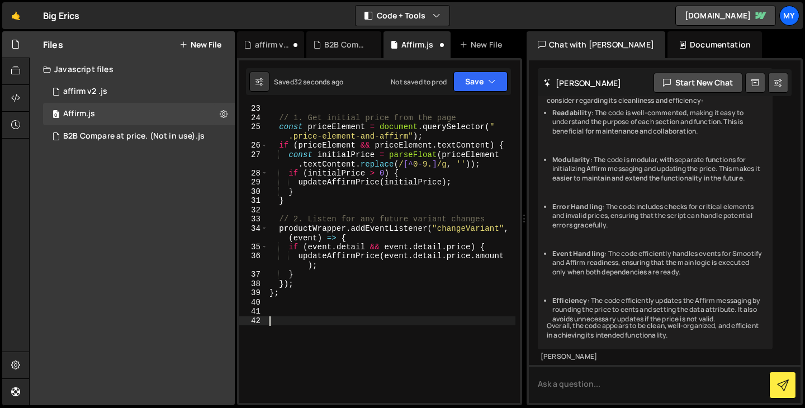
scroll to position [259, 0]
click at [132, 94] on div "0 affirm v2 .js 0" at bounding box center [139, 92] width 192 height 22
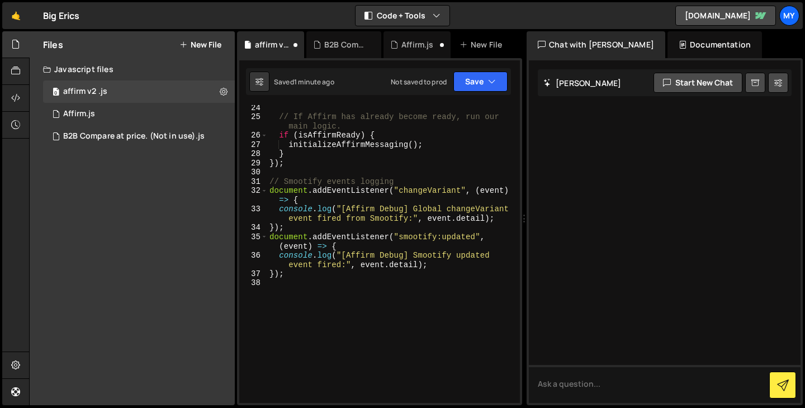
scroll to position [224, 0]
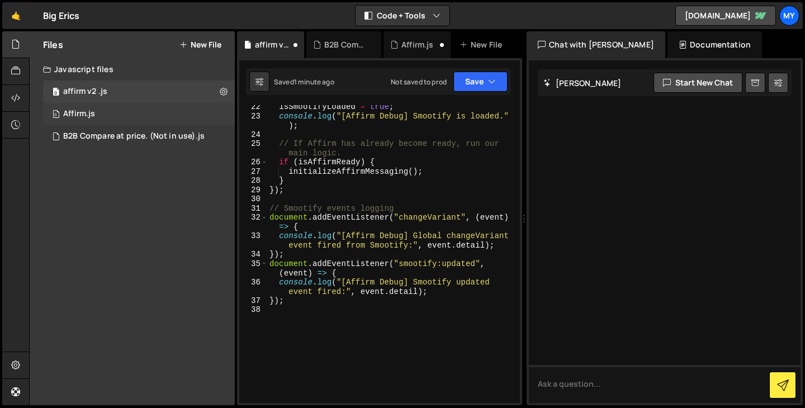
click at [144, 115] on div "0 Affirm.js 0" at bounding box center [139, 114] width 192 height 22
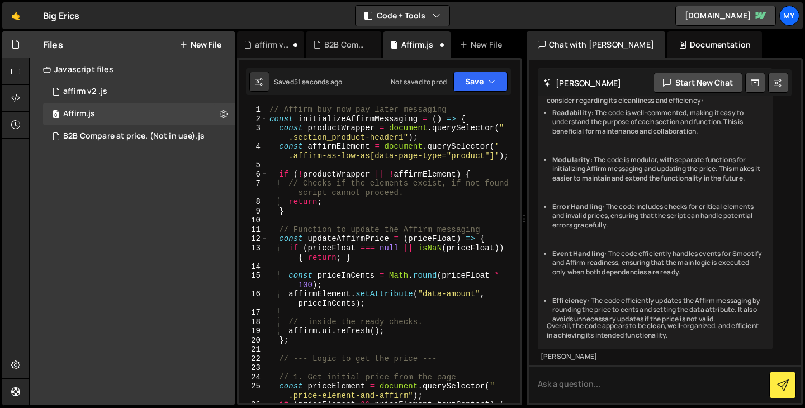
scroll to position [0, 0]
click at [480, 73] on button "Save" at bounding box center [480, 82] width 54 height 20
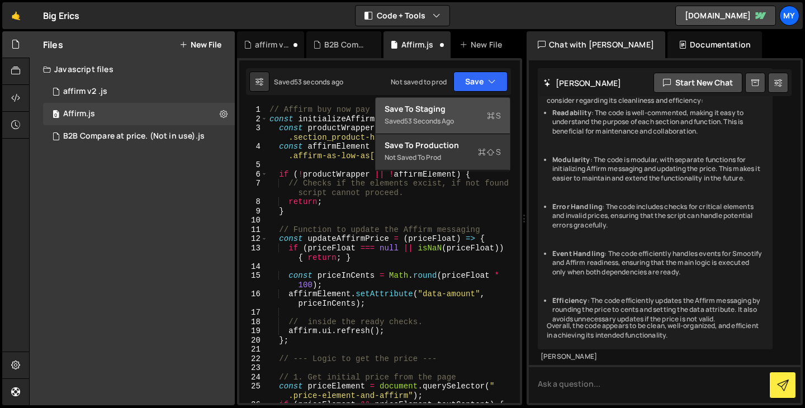
click at [452, 100] on button "Save to Staging S Saved 53 seconds ago" at bounding box center [443, 116] width 134 height 36
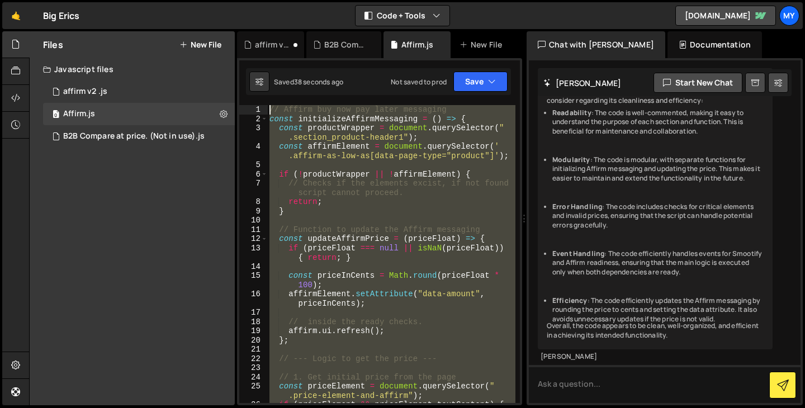
drag, startPoint x: 328, startPoint y: 359, endPoint x: 260, endPoint y: 27, distance: 338.4
click at [260, 27] on div "Hold on a sec... Are you certain you wish to leave this page? Any changes you'v…" at bounding box center [402, 204] width 805 height 408
paste textarea "</script>"
type textarea "</script>"
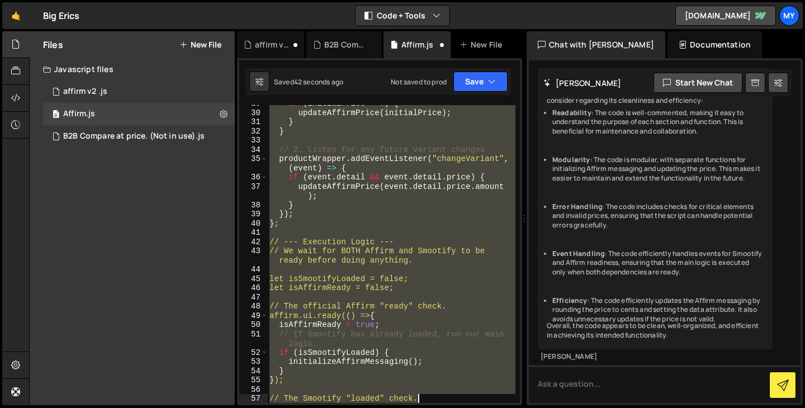
scroll to position [486, 0]
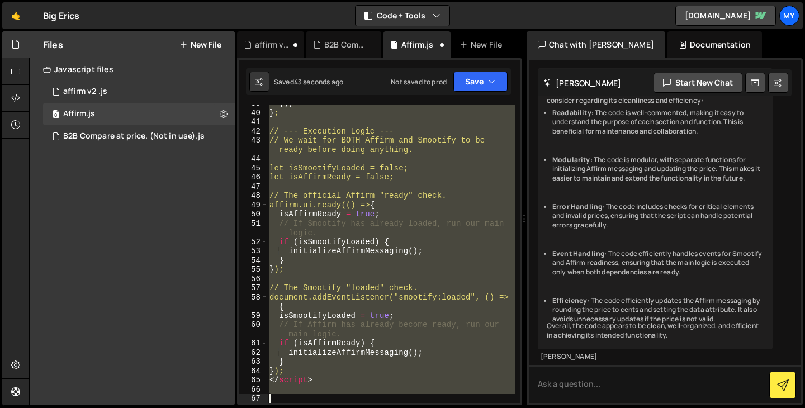
drag, startPoint x: 272, startPoint y: 108, endPoint x: 444, endPoint y: 440, distance: 373.3
click at [444, 408] on html "Projects [GEOGRAPHIC_DATA] Blog My Projects Your Teams Account Upgrade Logout" at bounding box center [402, 204] width 805 height 408
type textarea "<"
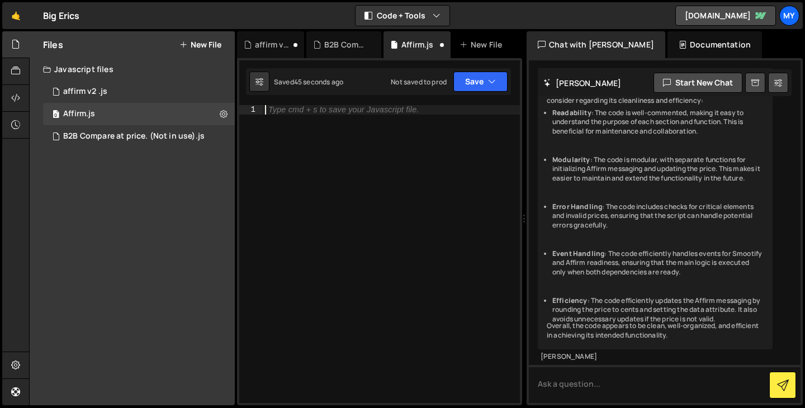
paste textarea "</script>"
type textarea "</script>"
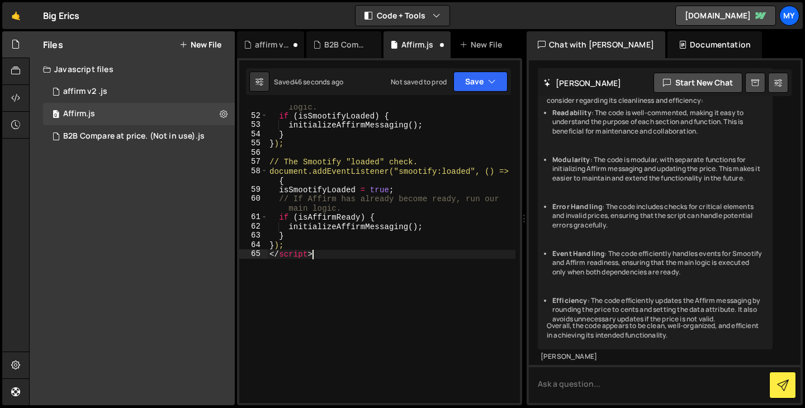
scroll to position [612, 0]
drag, startPoint x: 322, startPoint y: 257, endPoint x: 261, endPoint y: 257, distance: 60.9
click at [263, 257] on div "</script> 51 52 53 54 55 56 57 58 59 60 61 62 63 64 65 // If Smootify has alrea…" at bounding box center [379, 254] width 281 height 298
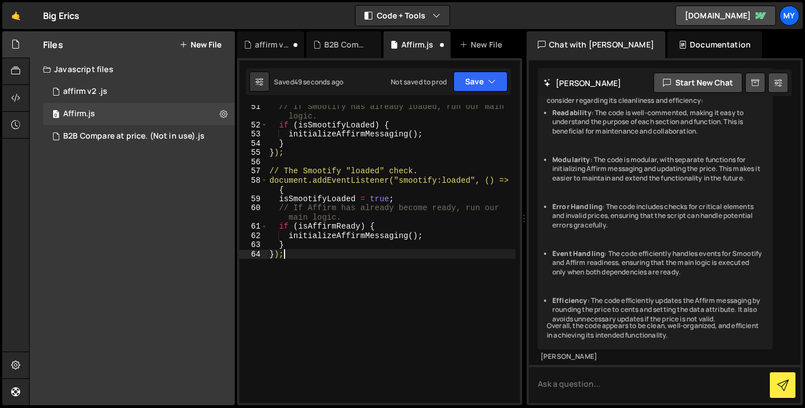
scroll to position [0, 0]
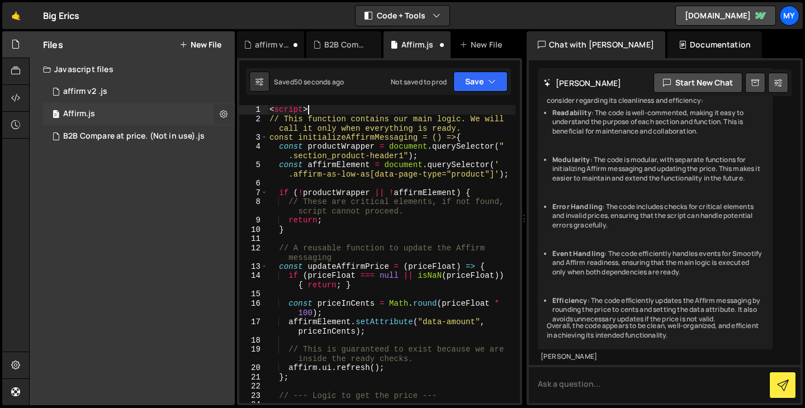
drag, startPoint x: 314, startPoint y: 110, endPoint x: 214, endPoint y: 110, distance: 100.1
click at [214, 110] on div "Files New File Javascript files 0 affirm v2 .js 0 0 Affirm.js 0 0 B2B Compare a…" at bounding box center [417, 218] width 776 height 375
type textarea "<script>"
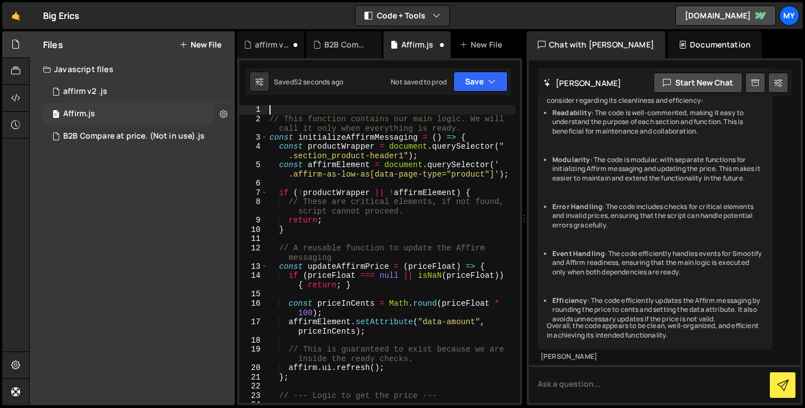
type textarea "// This function contains our main logic. We will call it only when everything …"
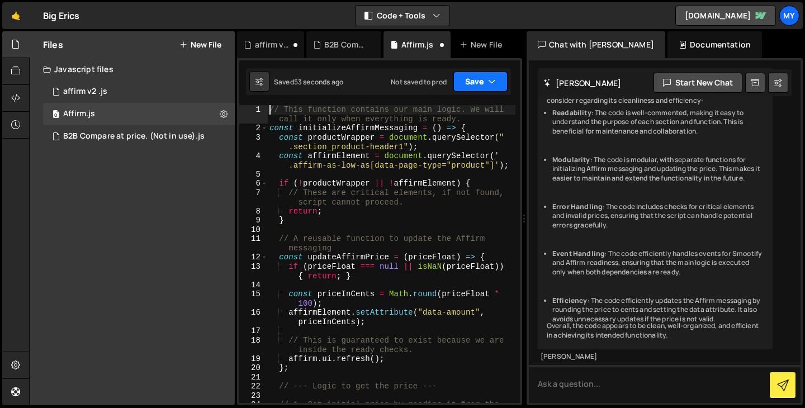
click at [495, 81] on icon "button" at bounding box center [492, 81] width 8 height 11
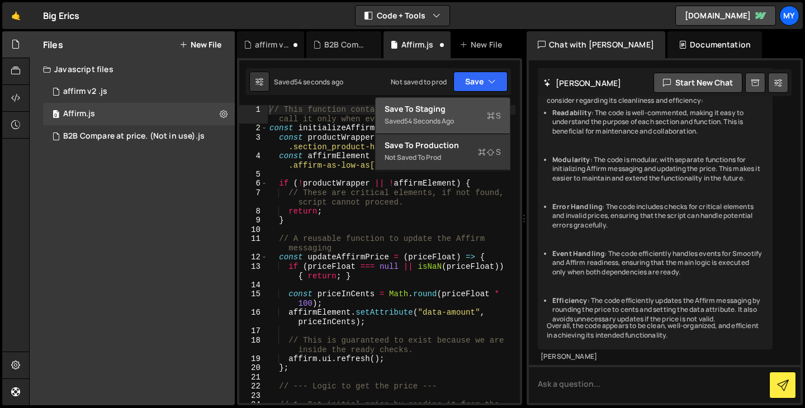
click at [467, 119] on div "Saved 54 seconds ago" at bounding box center [443, 121] width 116 height 13
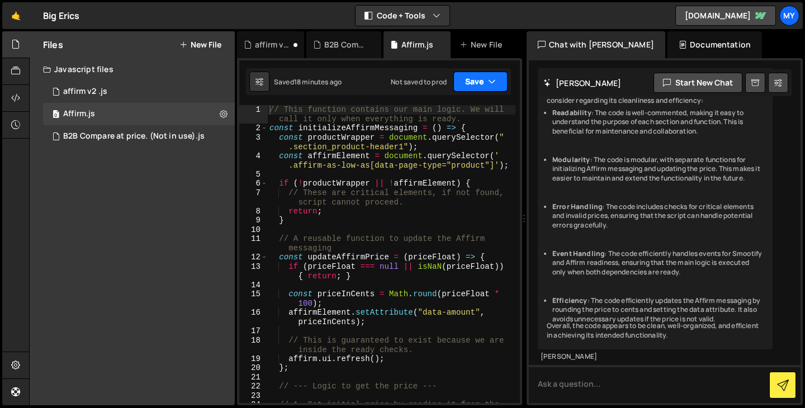
click at [472, 81] on button "Save" at bounding box center [480, 82] width 54 height 20
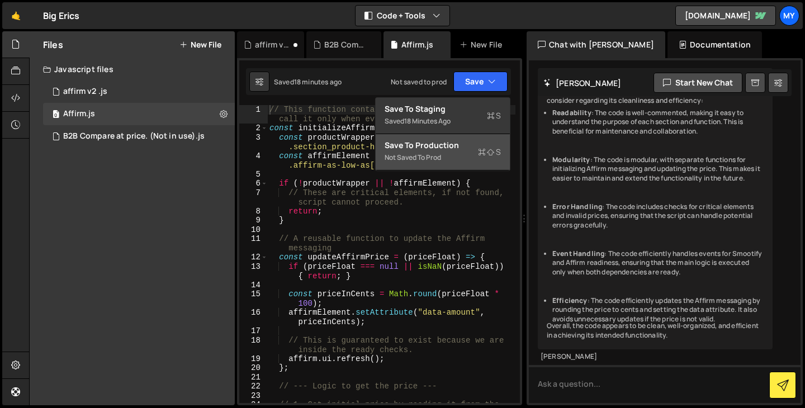
click at [465, 160] on div "Not saved to prod" at bounding box center [443, 157] width 116 height 13
